Goal: Navigation & Orientation: Find specific page/section

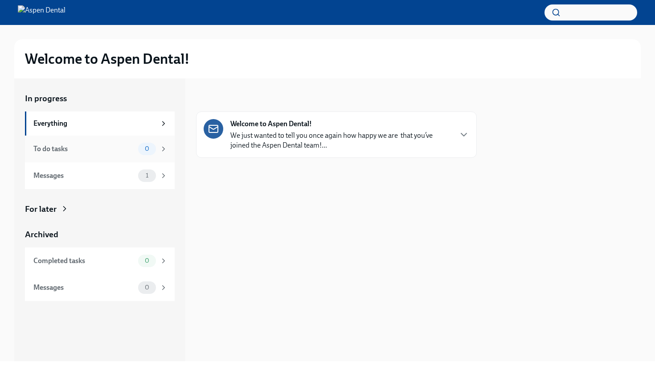
click at [130, 146] on div "To do tasks" at bounding box center [83, 149] width 101 height 10
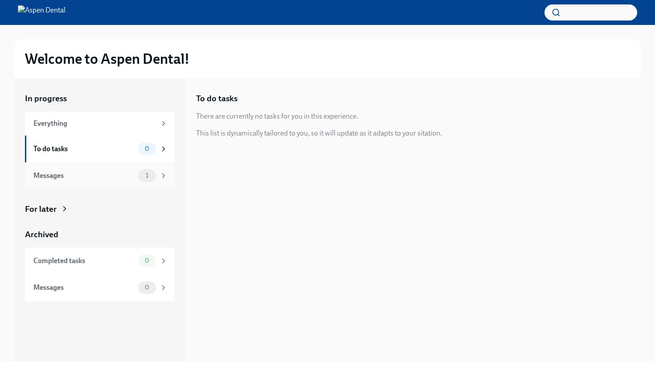
click at [128, 165] on div "Messages 1" at bounding box center [100, 175] width 150 height 27
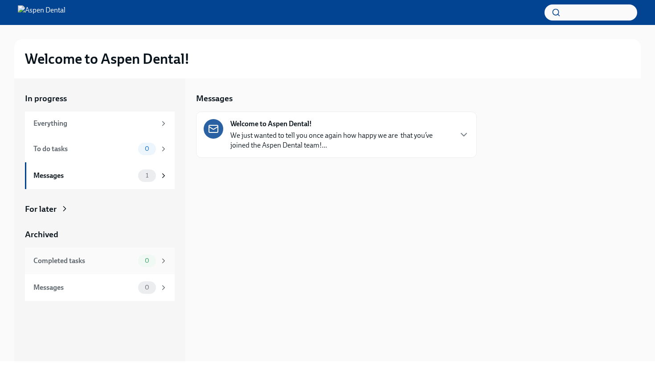
click at [134, 258] on div "Completed tasks" at bounding box center [83, 261] width 101 height 10
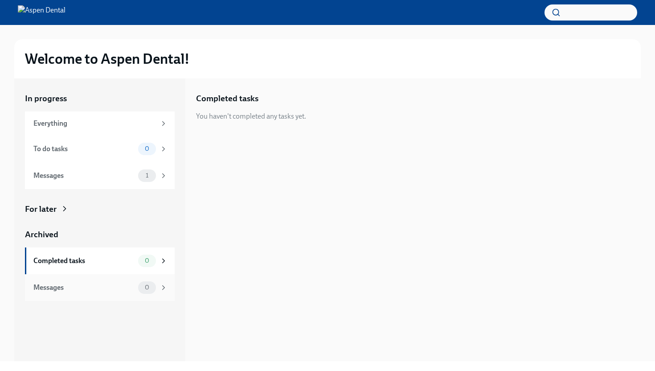
click at [129, 292] on div "Messages 0" at bounding box center [100, 287] width 134 height 12
click at [122, 145] on div "To do tasks" at bounding box center [83, 149] width 101 height 10
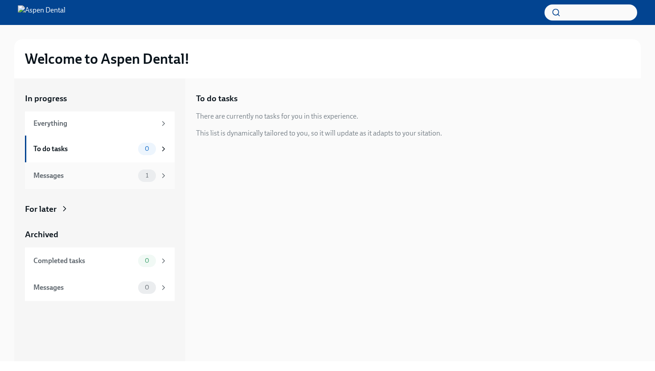
click at [127, 173] on div "Messages" at bounding box center [83, 176] width 101 height 10
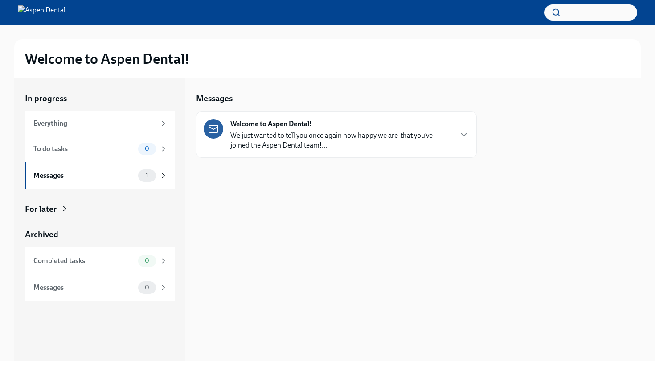
click at [317, 123] on div "Welcome to Aspen Dental! We just wanted to tell you once again how happy we are…" at bounding box center [340, 134] width 221 height 31
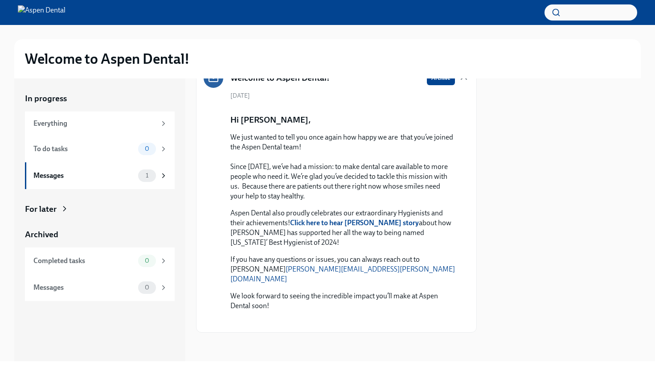
scroll to position [214, 0]
click at [125, 127] on div "Everything" at bounding box center [94, 124] width 123 height 10
click at [58, 7] on img at bounding box center [42, 12] width 48 height 14
